Goal: Browse casually: Explore the website without a specific task or goal

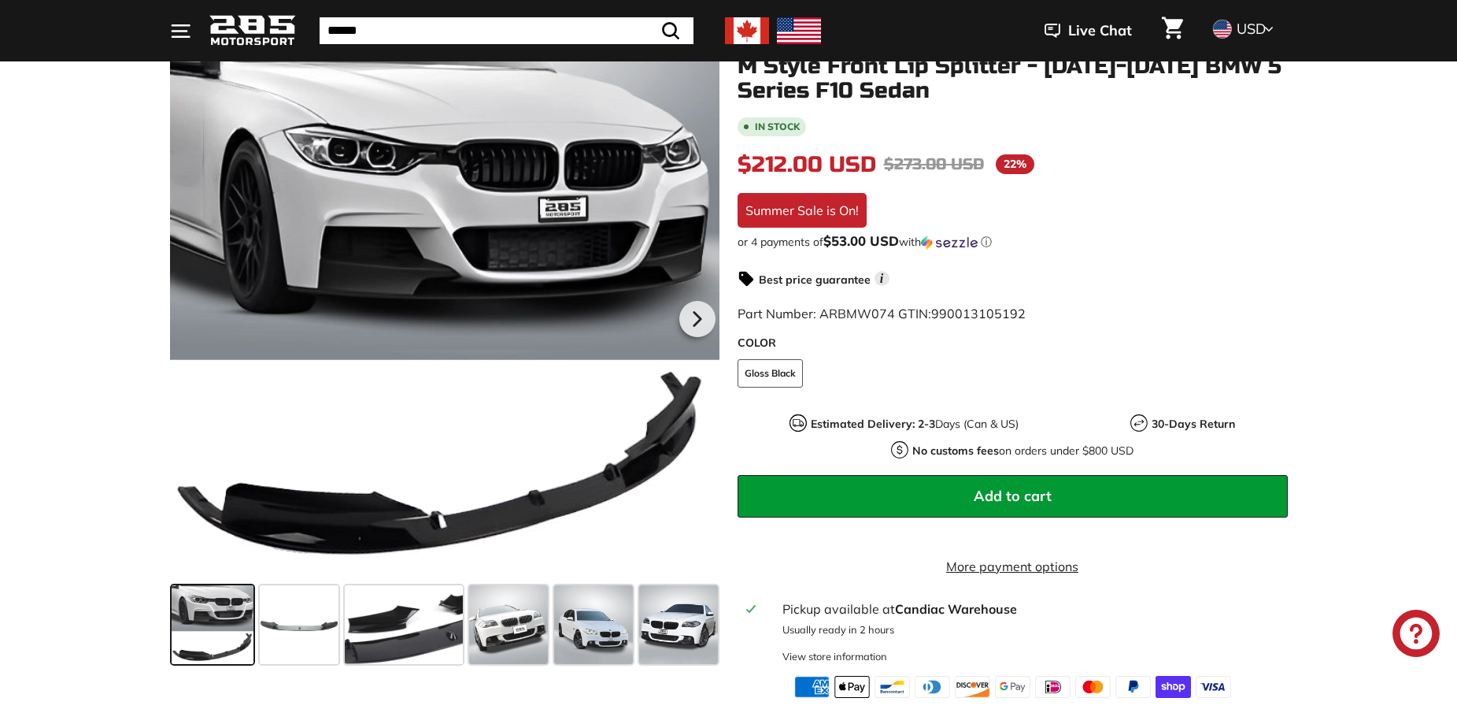
scroll to position [236, 0]
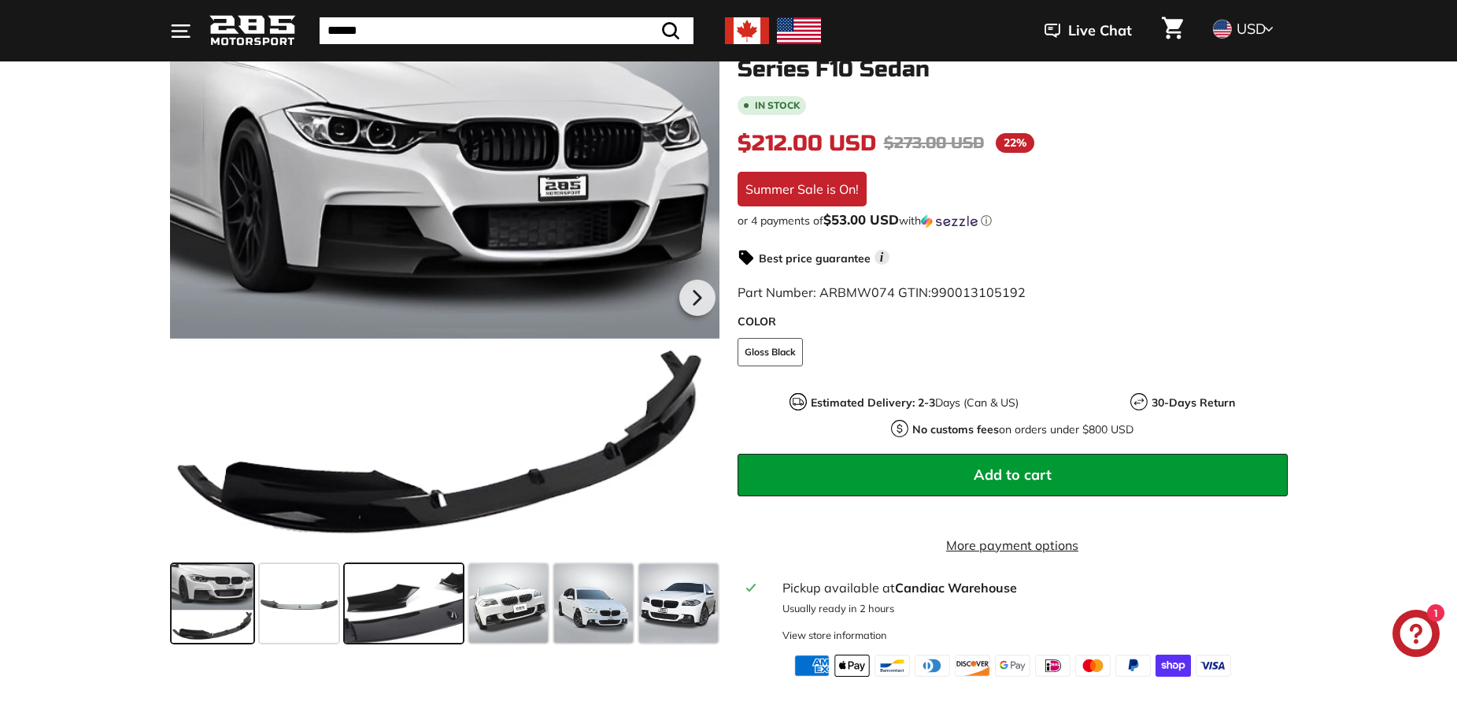
click at [420, 587] on span at bounding box center [404, 603] width 118 height 79
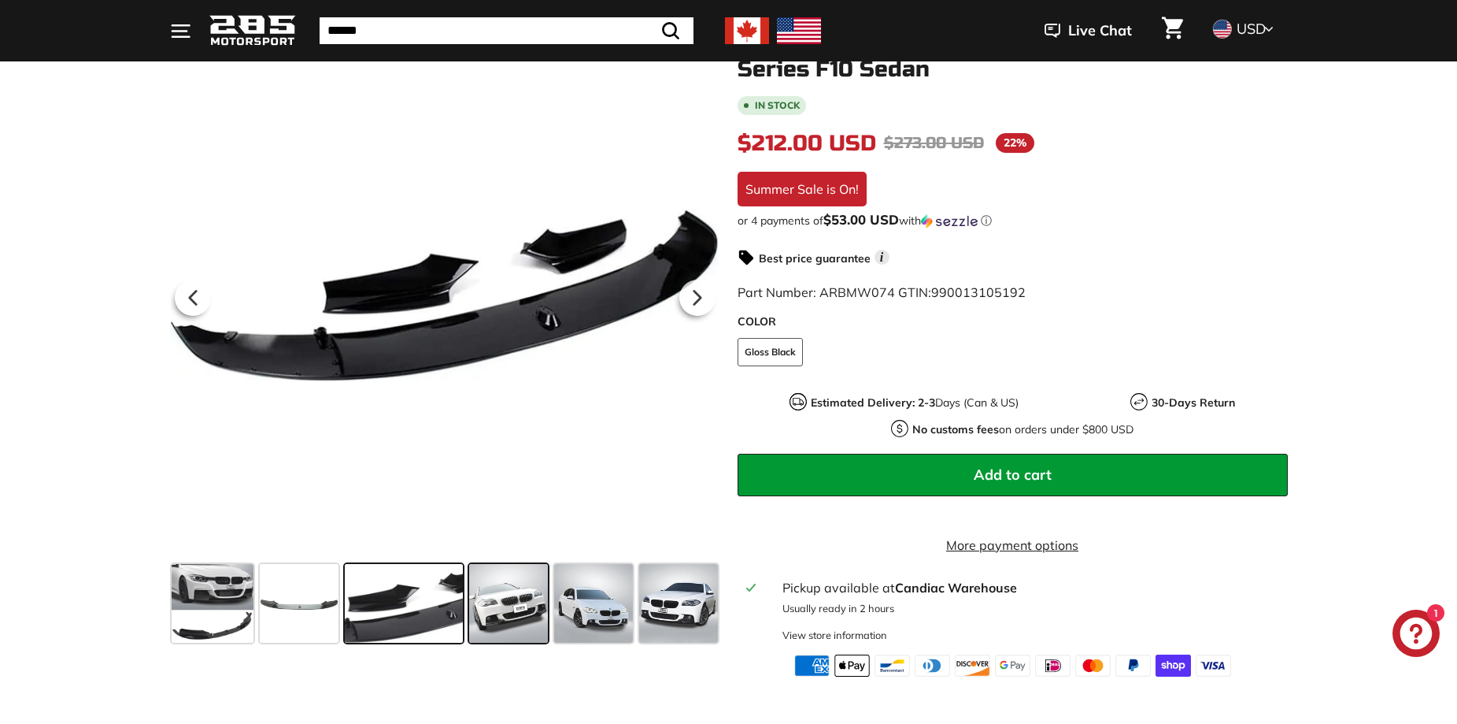
click at [522, 593] on span at bounding box center [508, 603] width 79 height 79
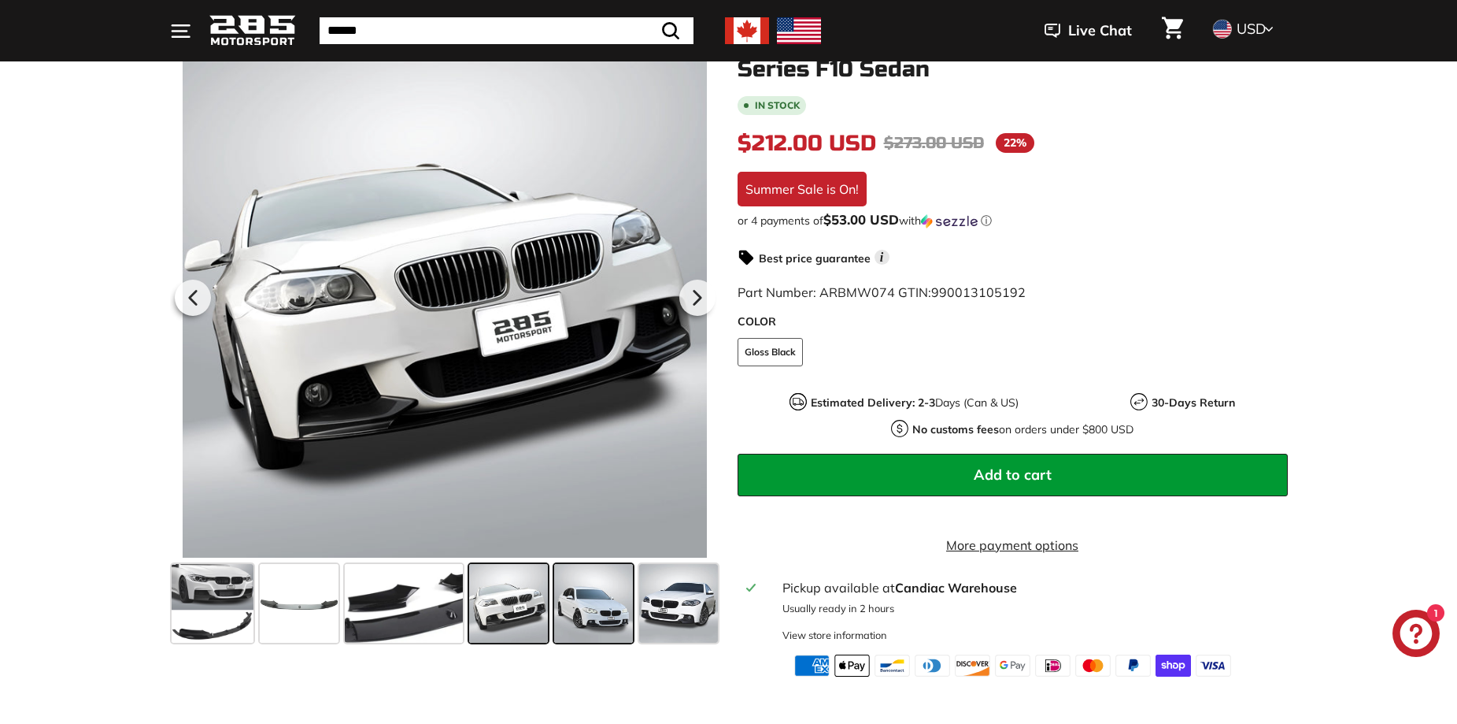
click at [565, 591] on span at bounding box center [593, 603] width 79 height 79
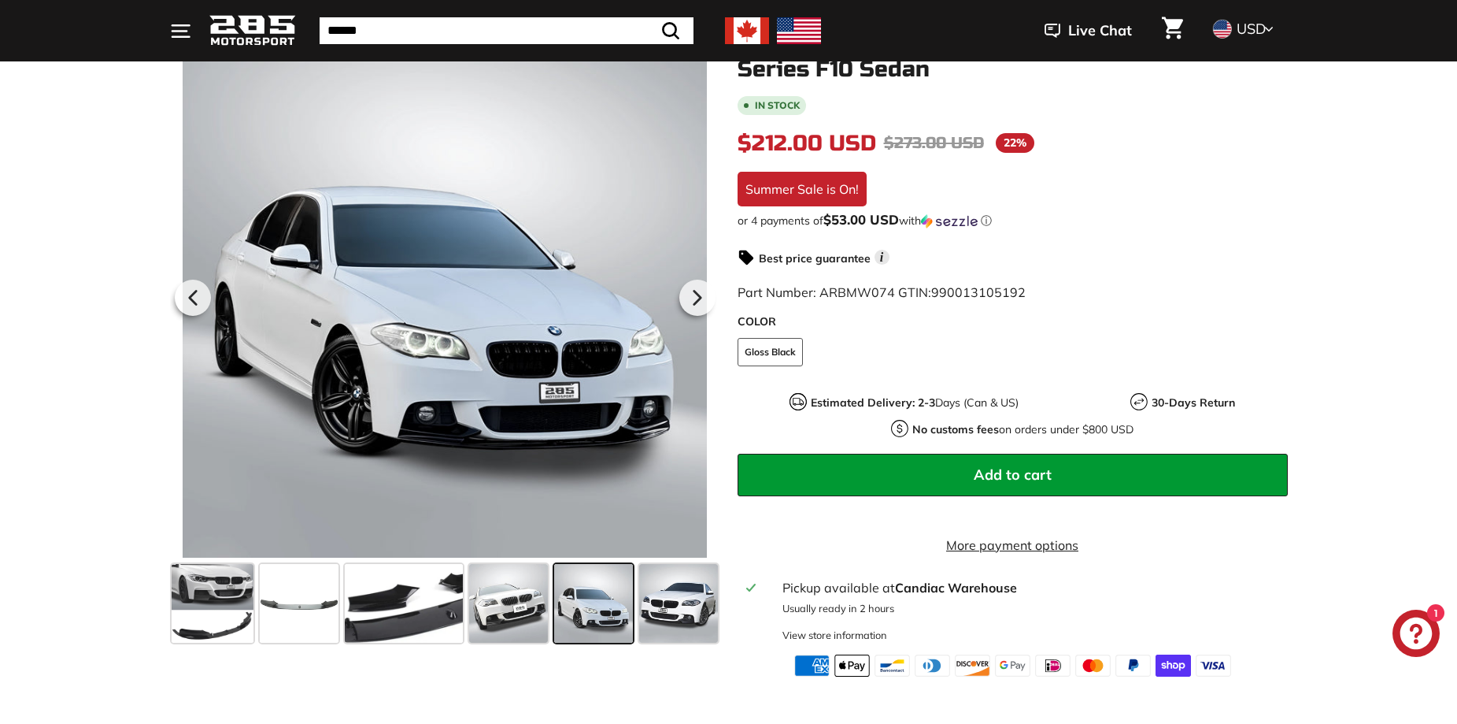
click at [632, 603] on span at bounding box center [593, 603] width 79 height 79
click at [649, 604] on span at bounding box center [678, 603] width 79 height 79
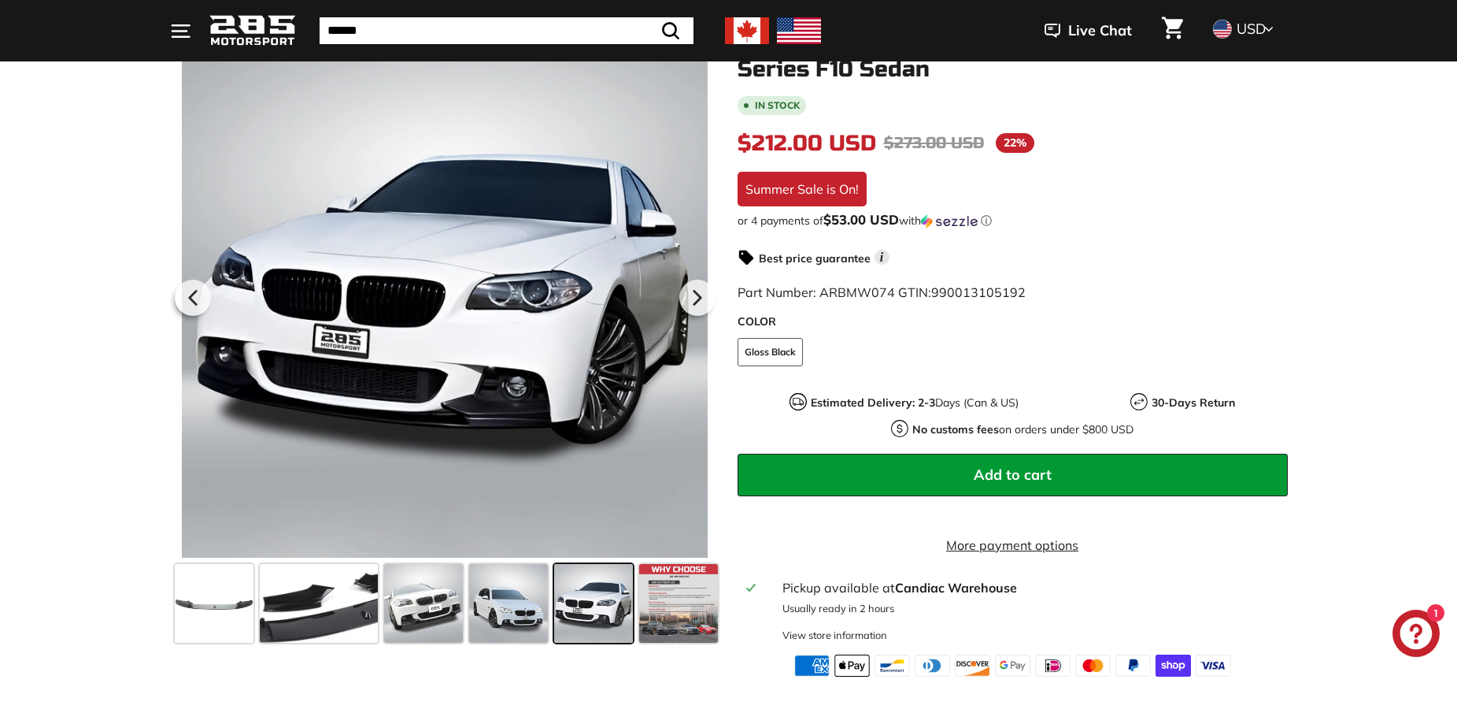
scroll to position [0, 87]
click at [350, 593] on span at bounding box center [317, 603] width 118 height 79
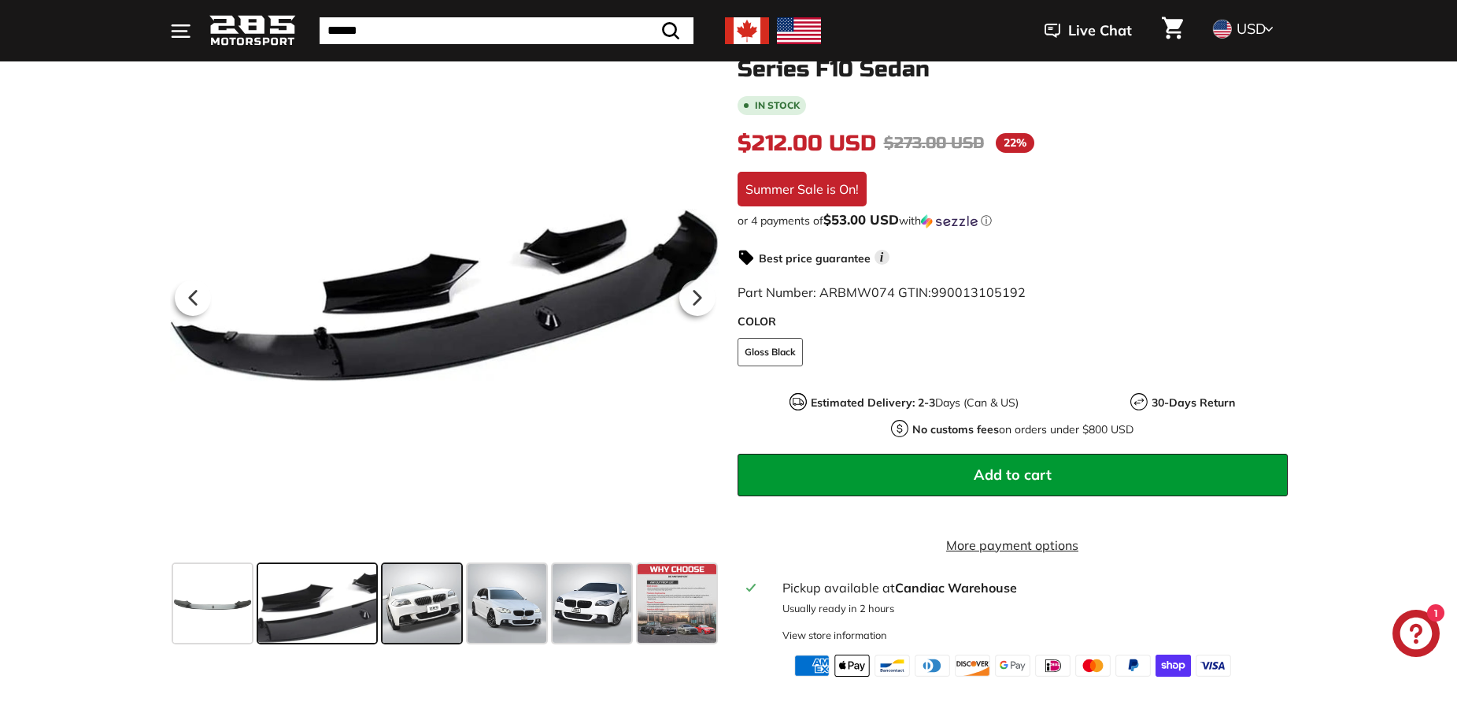
click at [450, 607] on span at bounding box center [422, 603] width 79 height 79
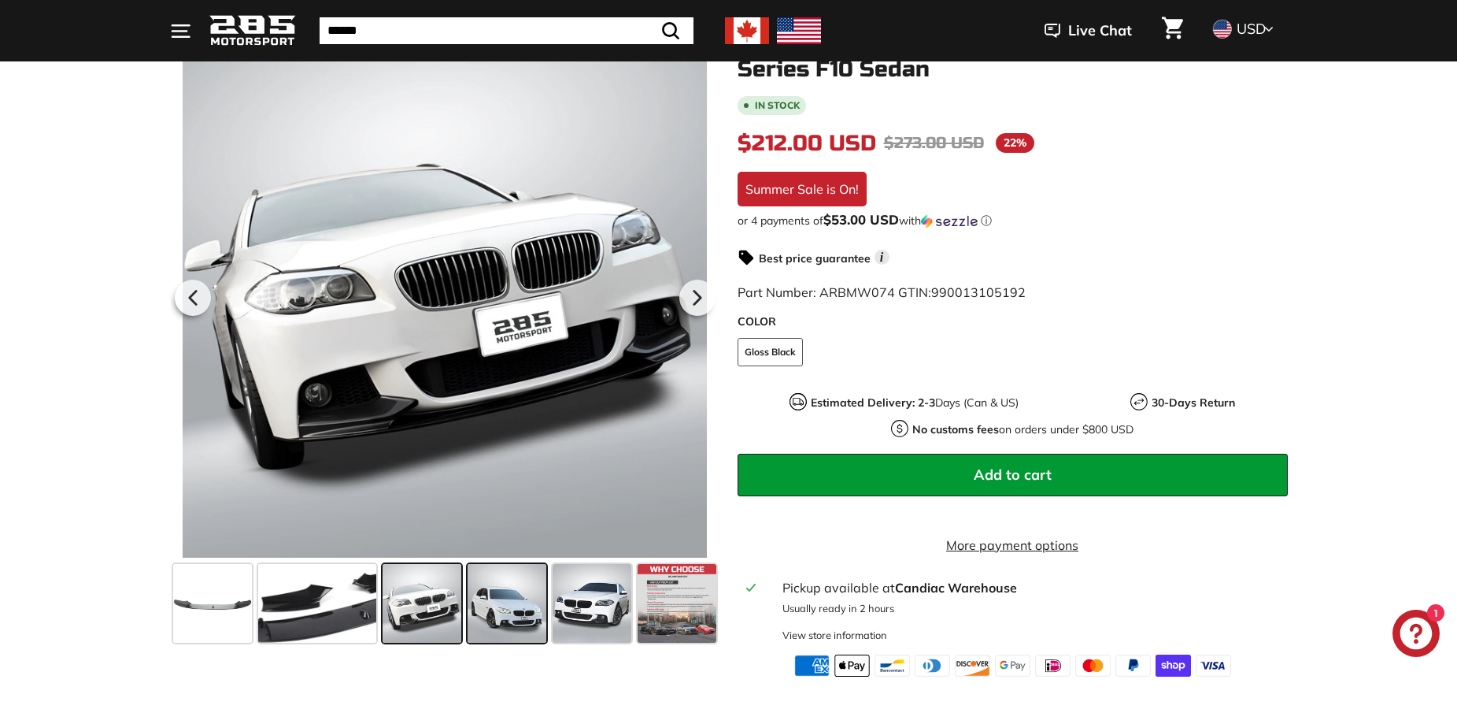
click at [506, 608] on span at bounding box center [507, 603] width 79 height 79
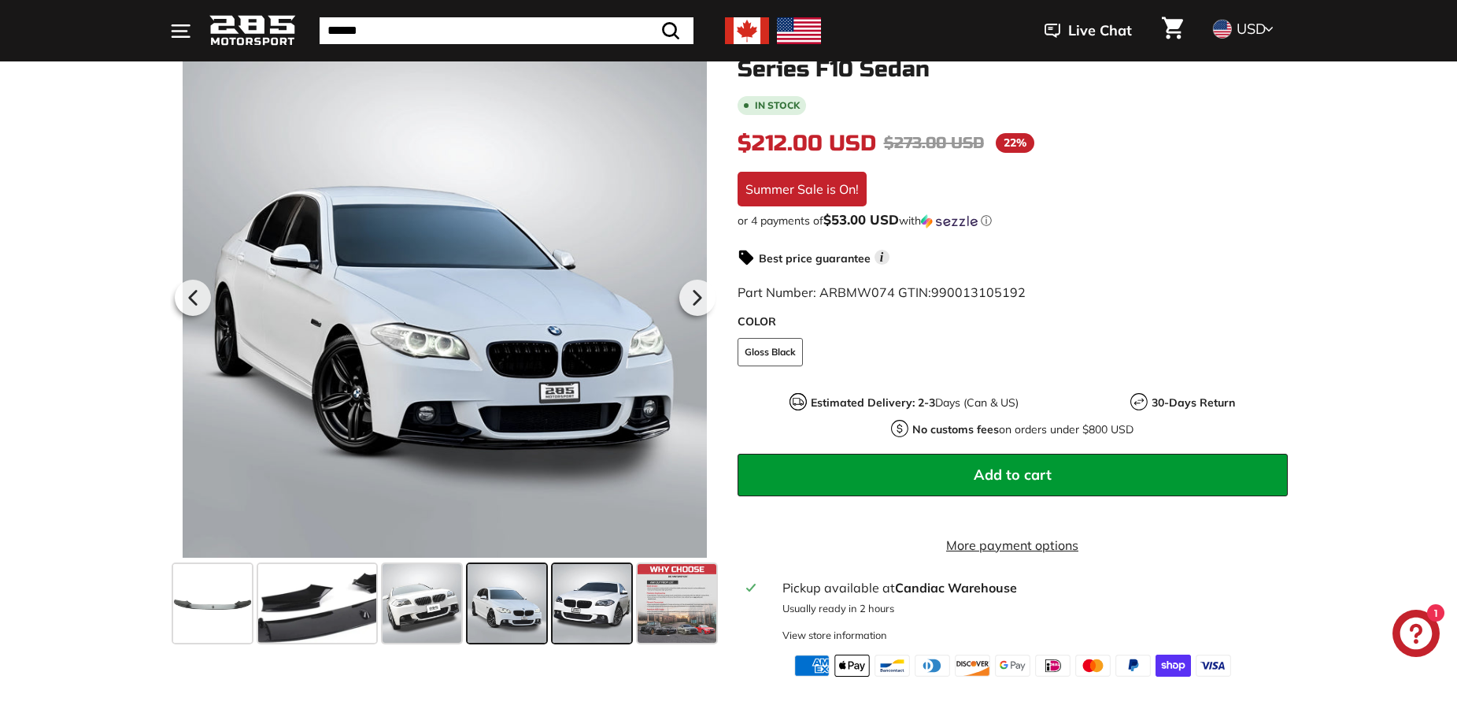
click at [591, 602] on span at bounding box center [592, 603] width 79 height 79
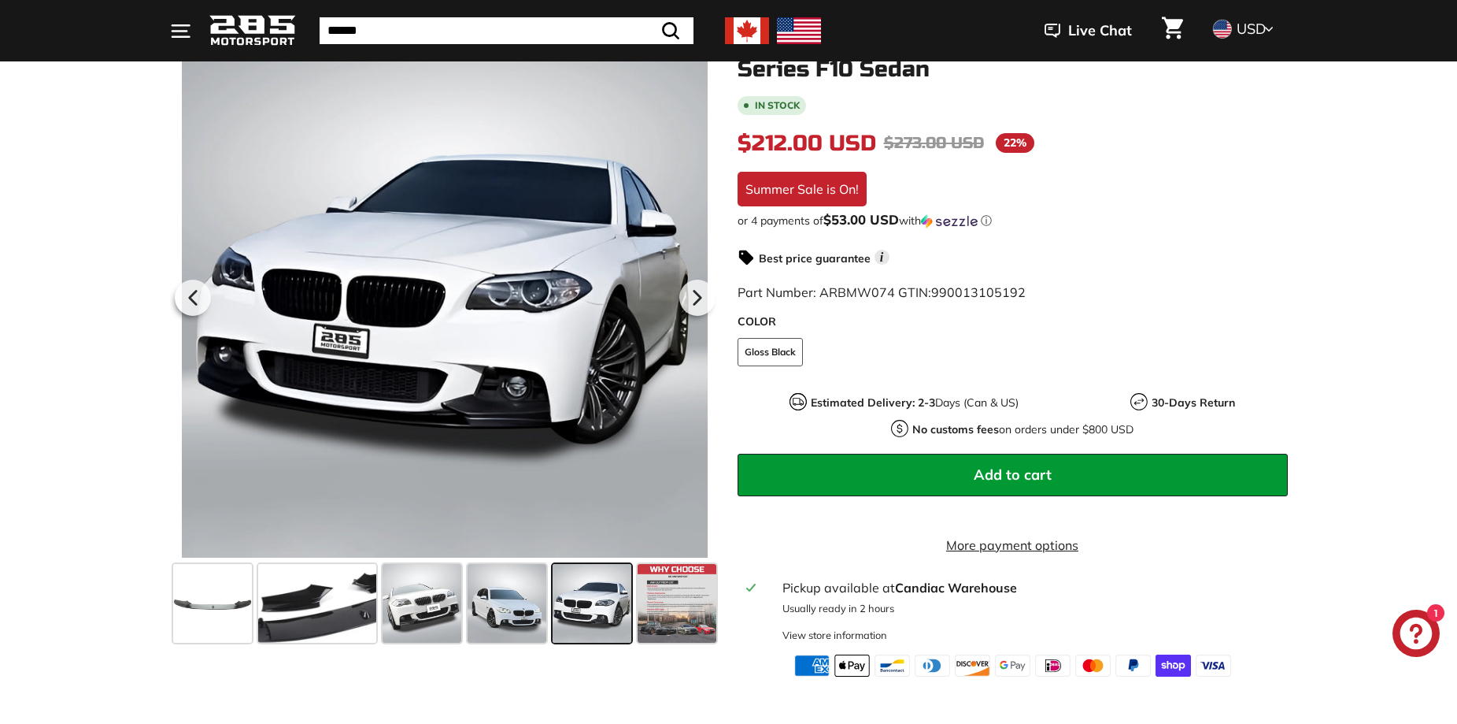
click at [631, 601] on span at bounding box center [592, 603] width 79 height 79
click at [642, 599] on span at bounding box center [677, 603] width 79 height 79
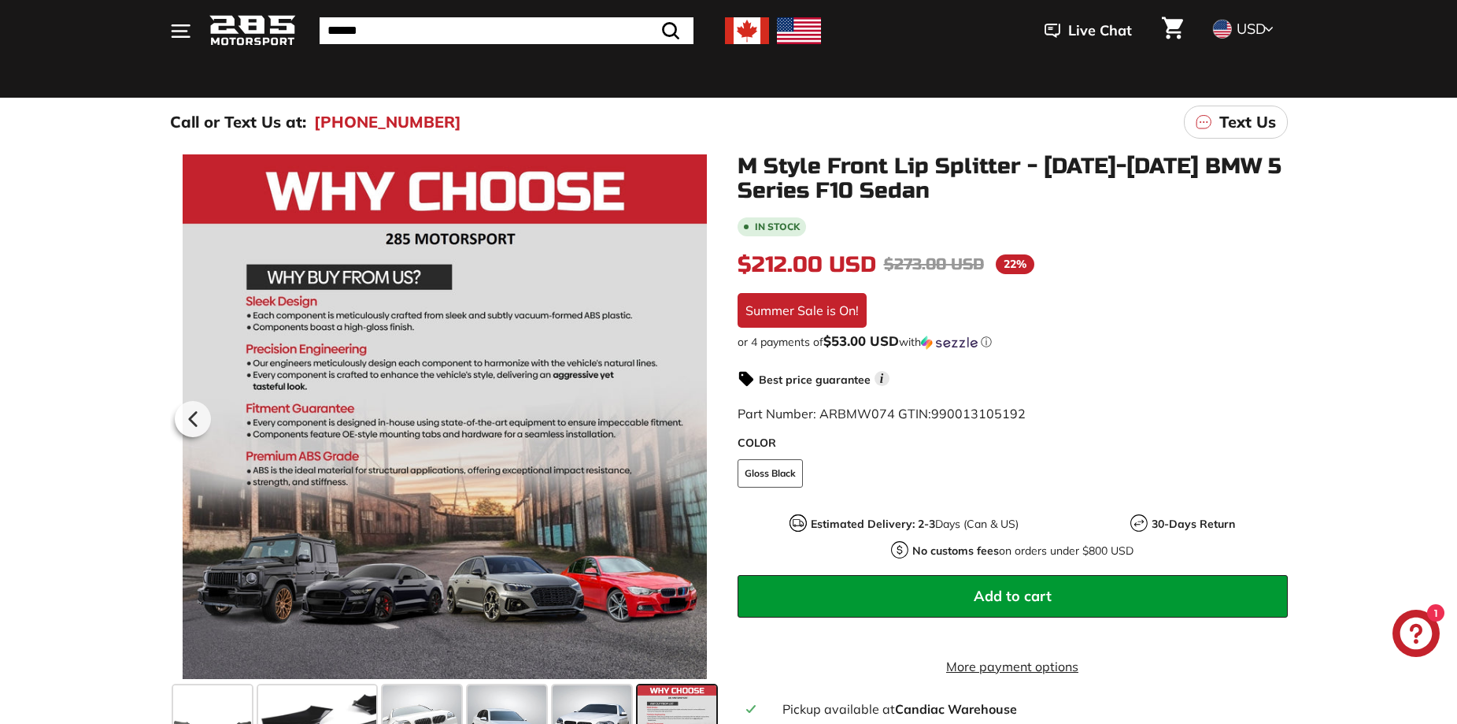
scroll to position [0, 0]
